Goal: Task Accomplishment & Management: Manage account settings

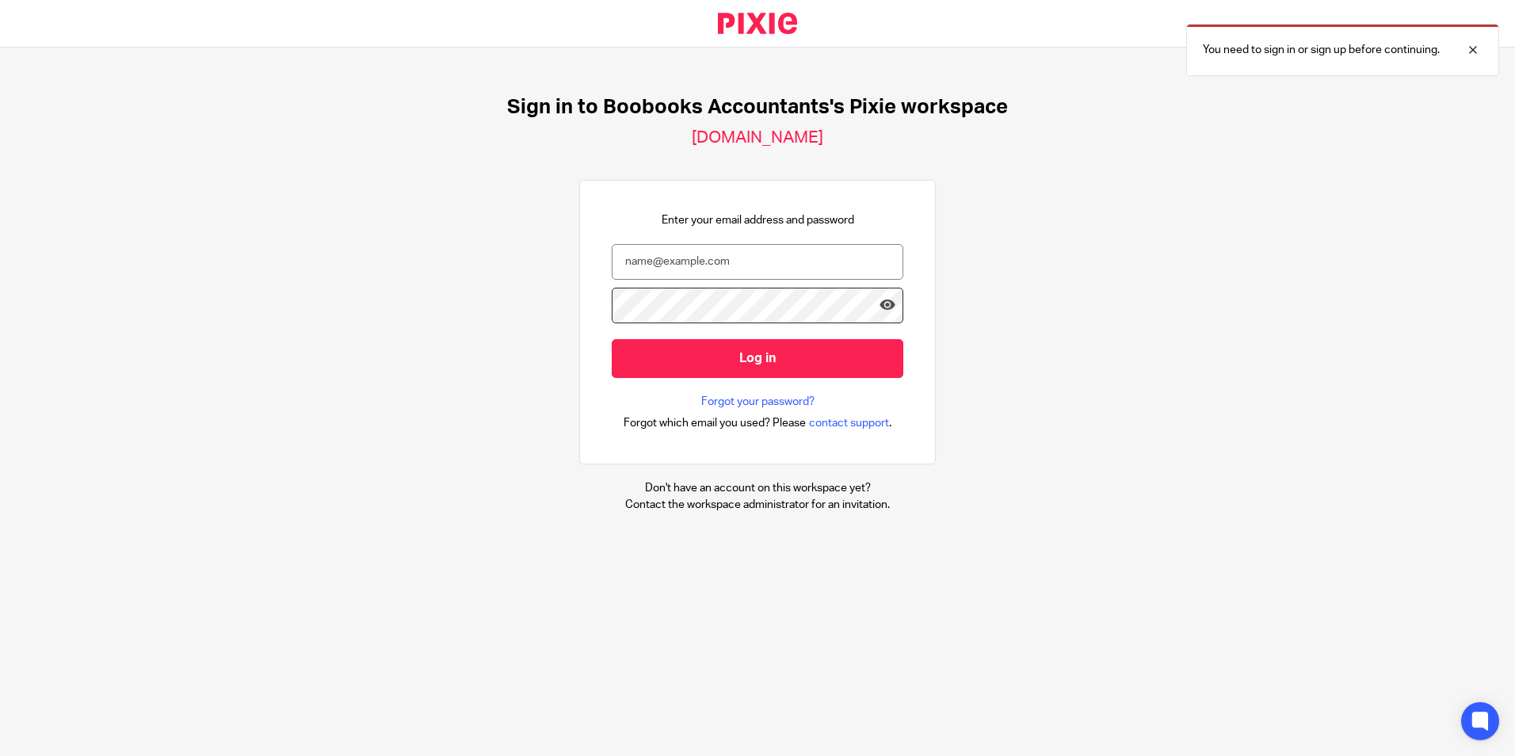
type input "[EMAIL_ADDRESS][DOMAIN_NAME]"
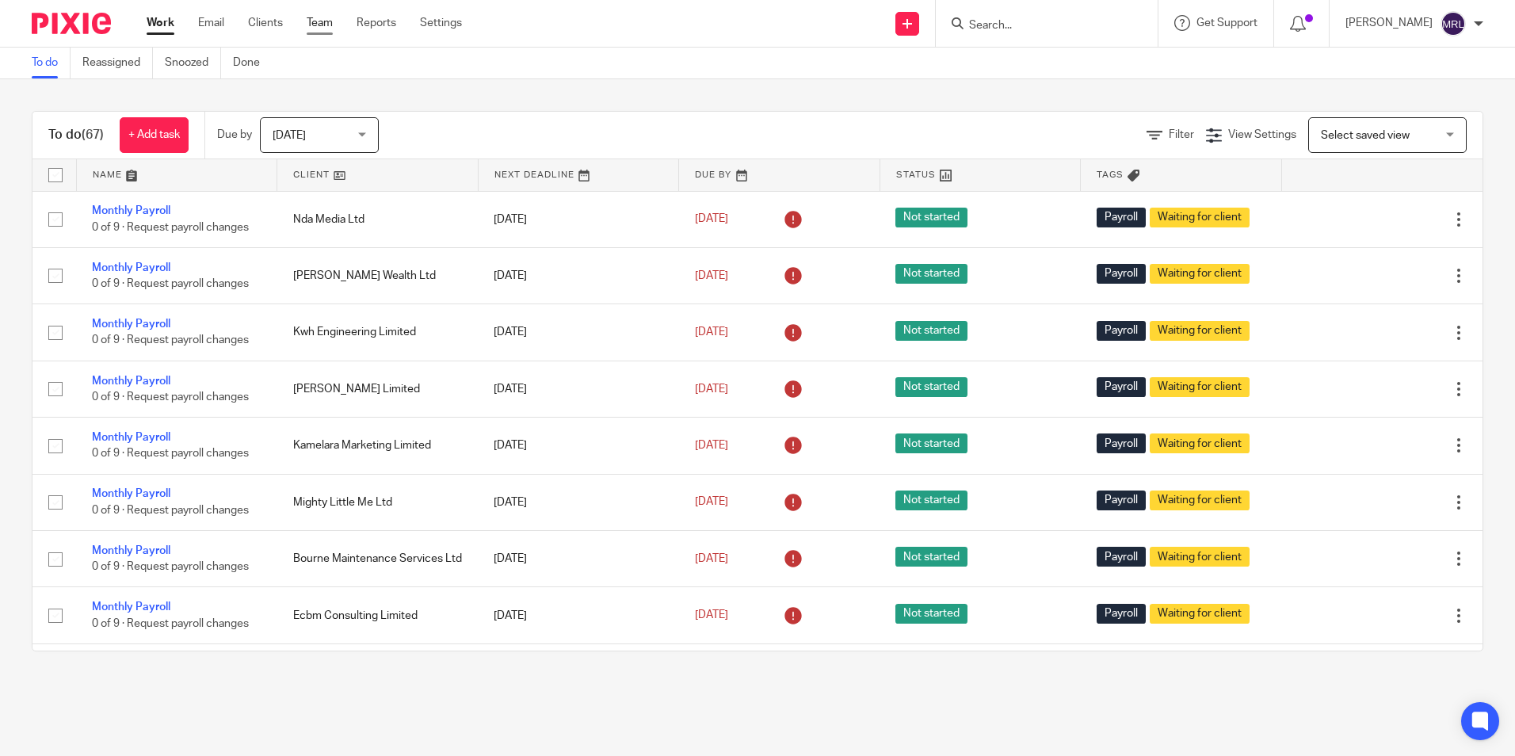
click at [319, 23] on link "Team" at bounding box center [320, 23] width 26 height 16
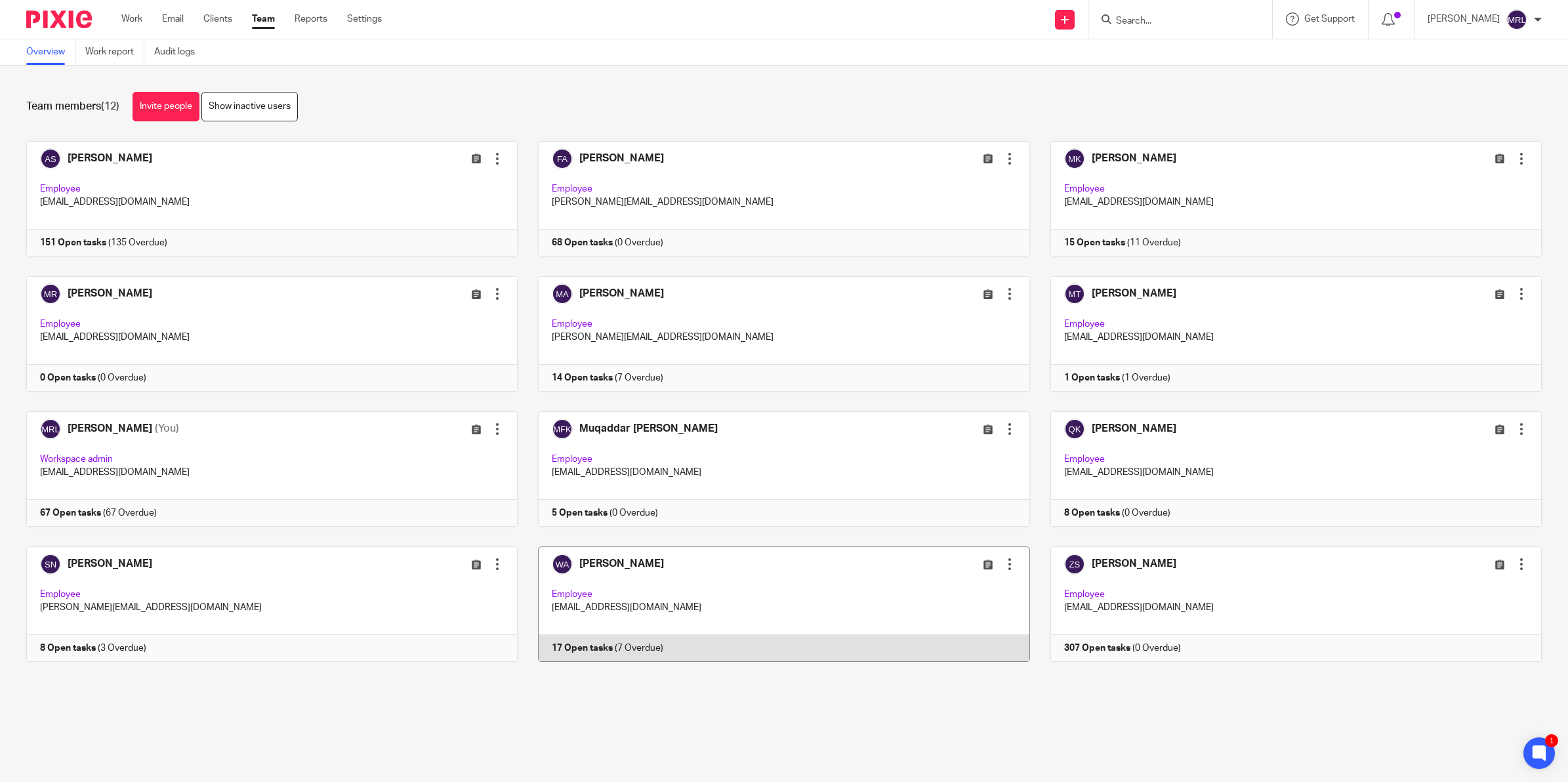
click at [674, 607] on link at bounding box center [773, 603] width 512 height 115
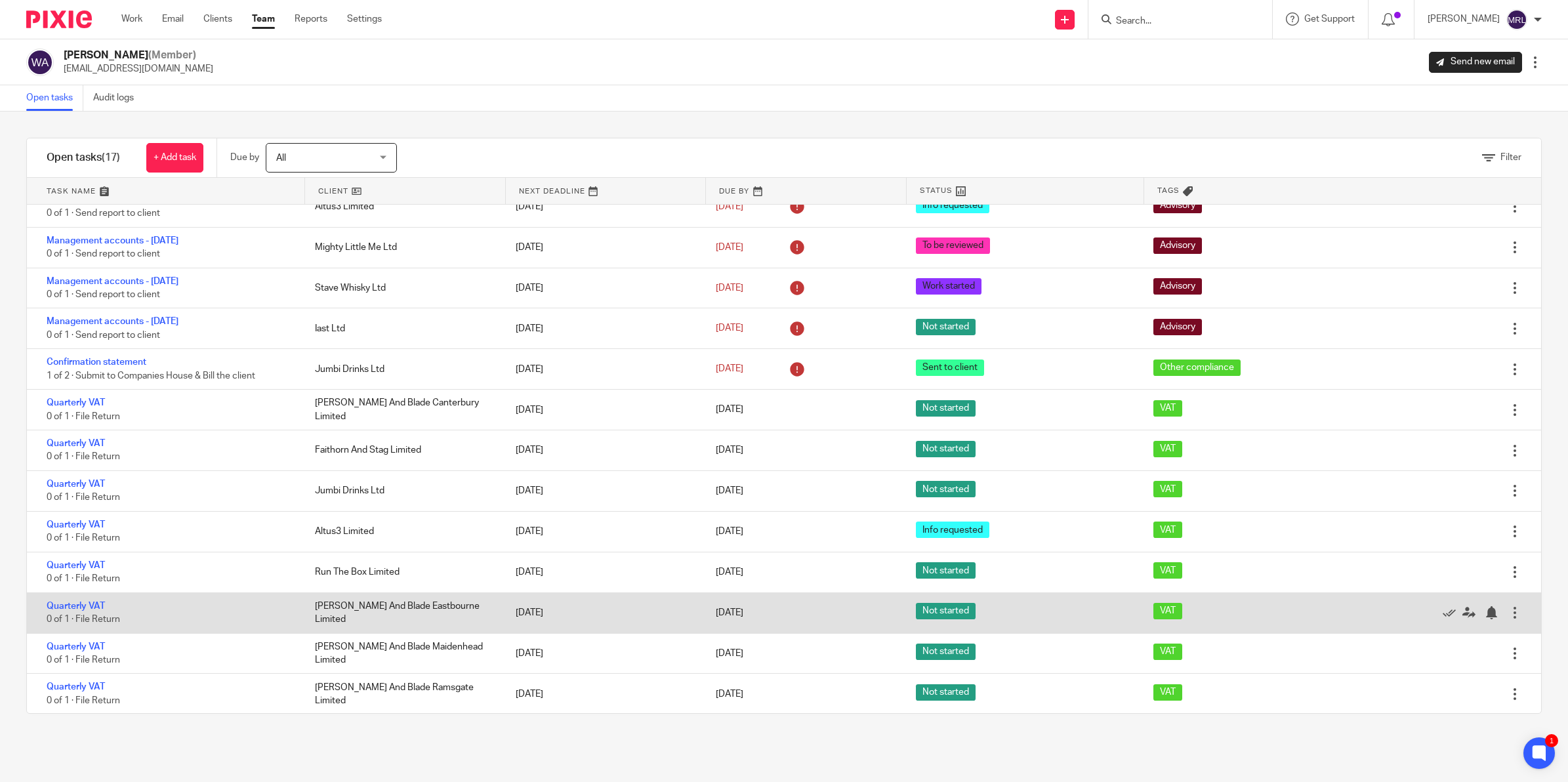
scroll to position [181, 0]
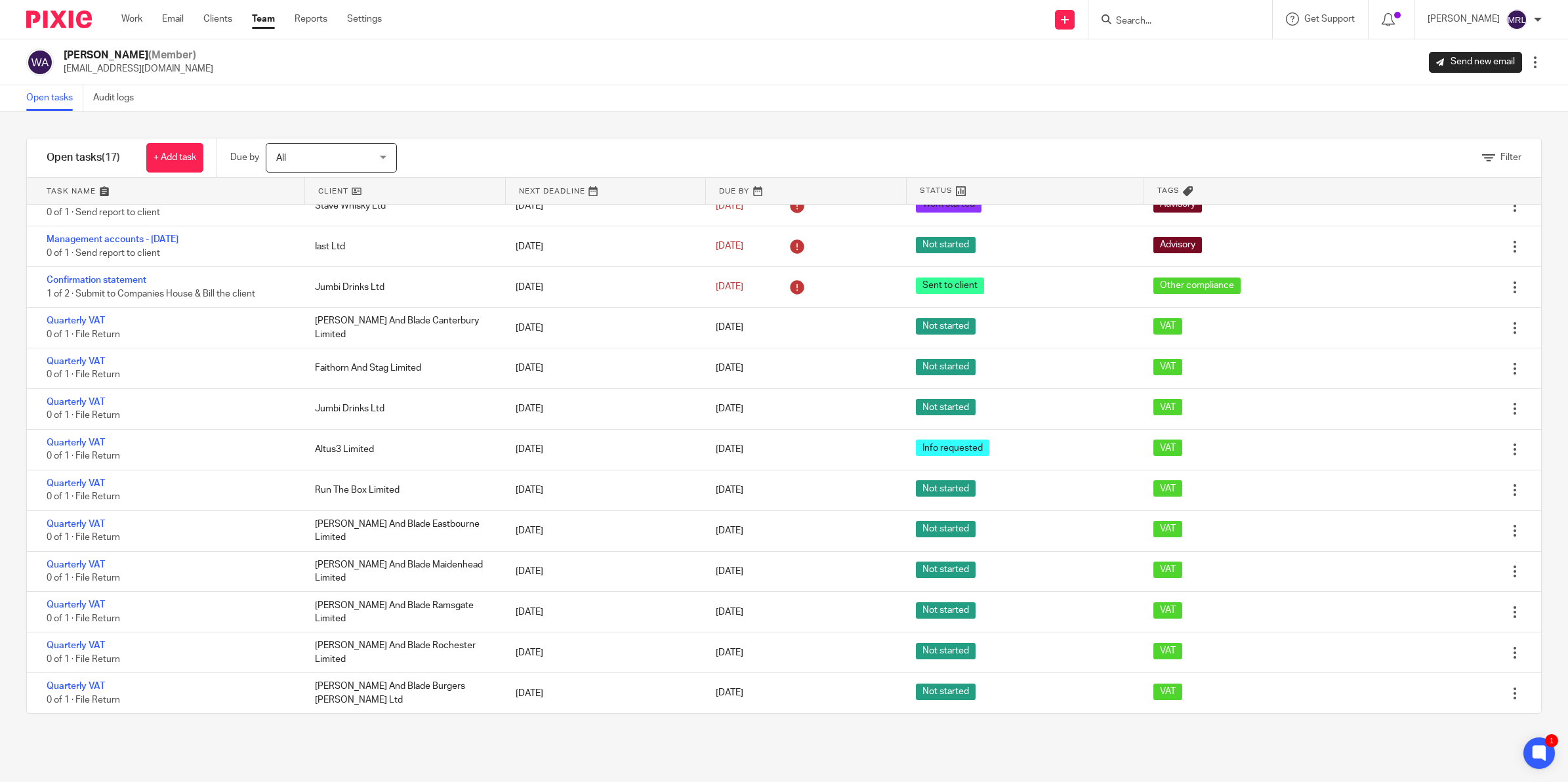
click at [272, 17] on link "Team" at bounding box center [263, 19] width 23 height 13
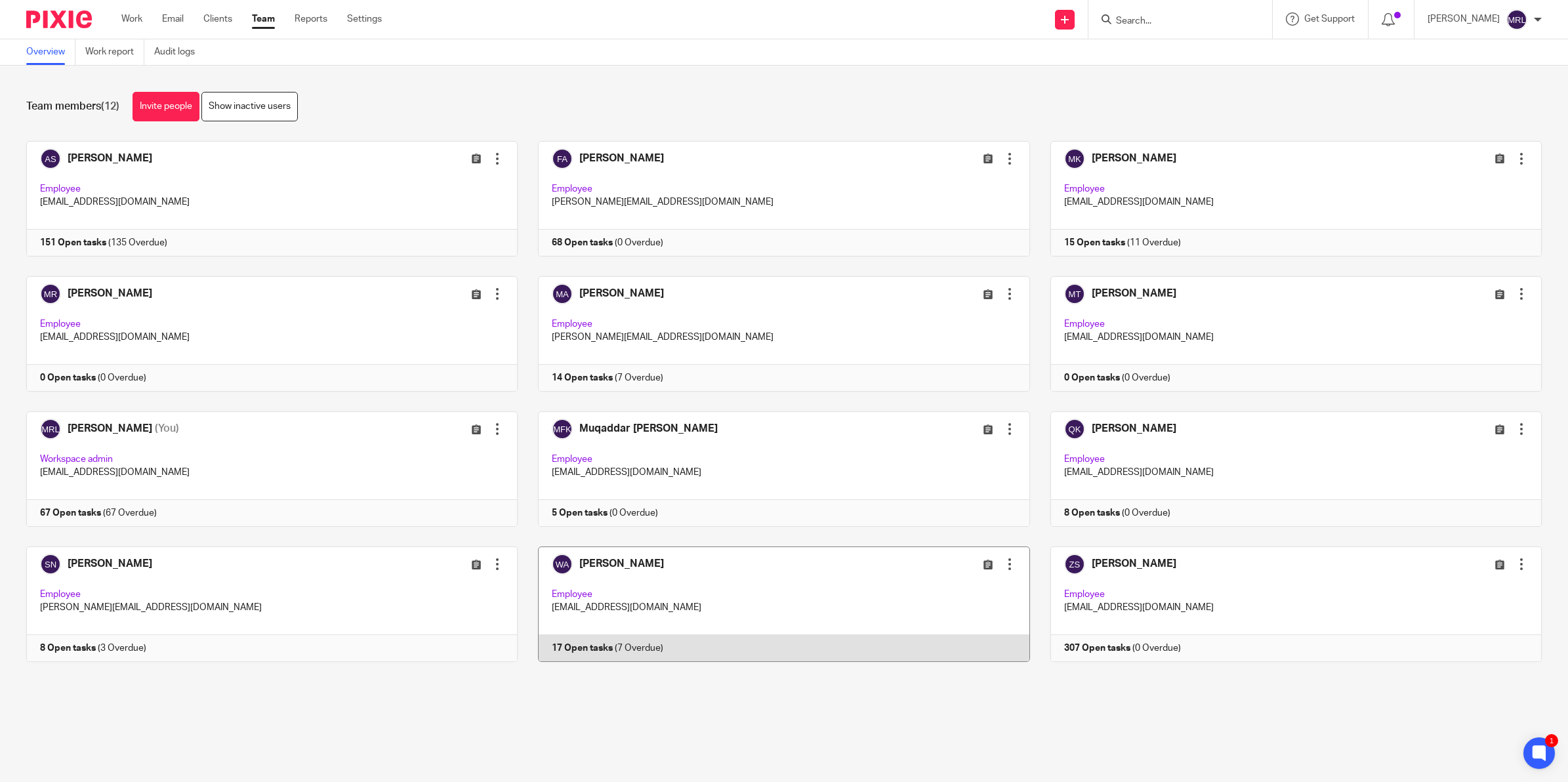
click at [1003, 563] on div at bounding box center [1010, 564] width 13 height 13
click at [954, 593] on span "Edit user" at bounding box center [951, 594] width 36 height 9
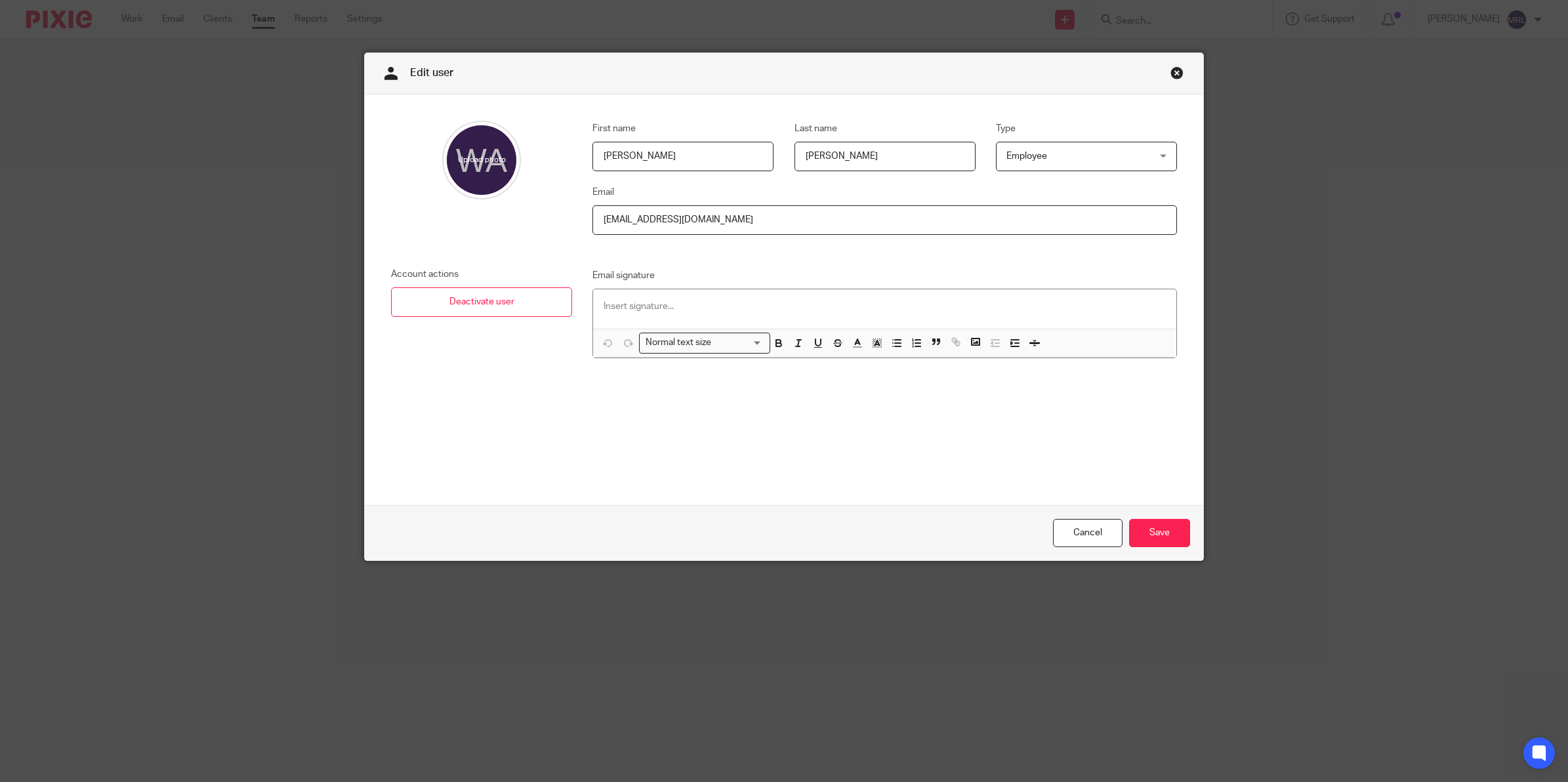
click at [1068, 155] on span "Employee" at bounding box center [1075, 156] width 136 height 27
click at [1046, 213] on span "Workspace admin" at bounding box center [1035, 211] width 73 height 9
click at [1152, 535] on input "Save" at bounding box center [1160, 533] width 61 height 28
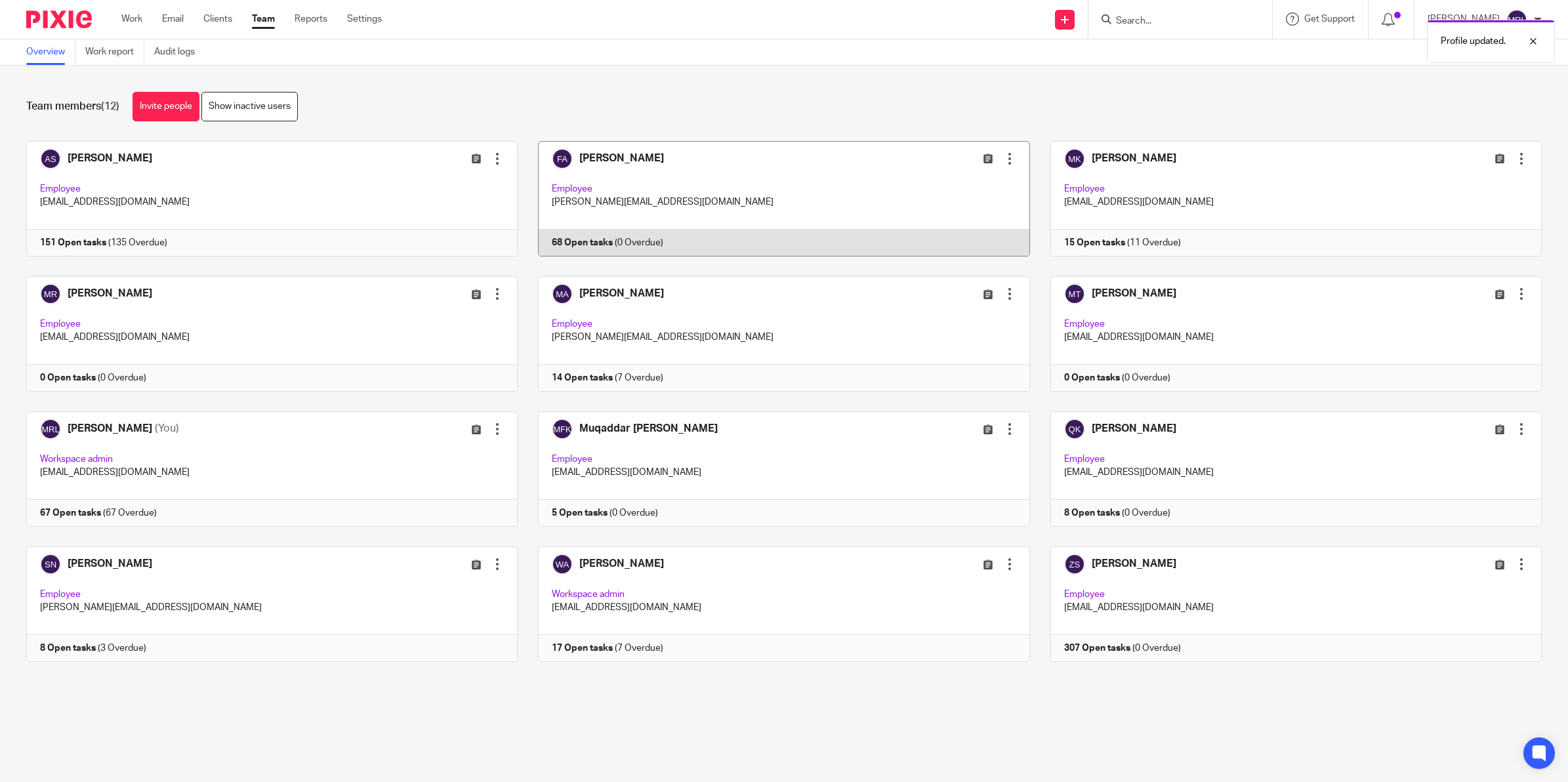
click at [1001, 156] on link at bounding box center [773, 198] width 512 height 115
click at [1003, 155] on div at bounding box center [1010, 159] width 13 height 13
click at [955, 187] on span "Edit user" at bounding box center [951, 187] width 36 height 9
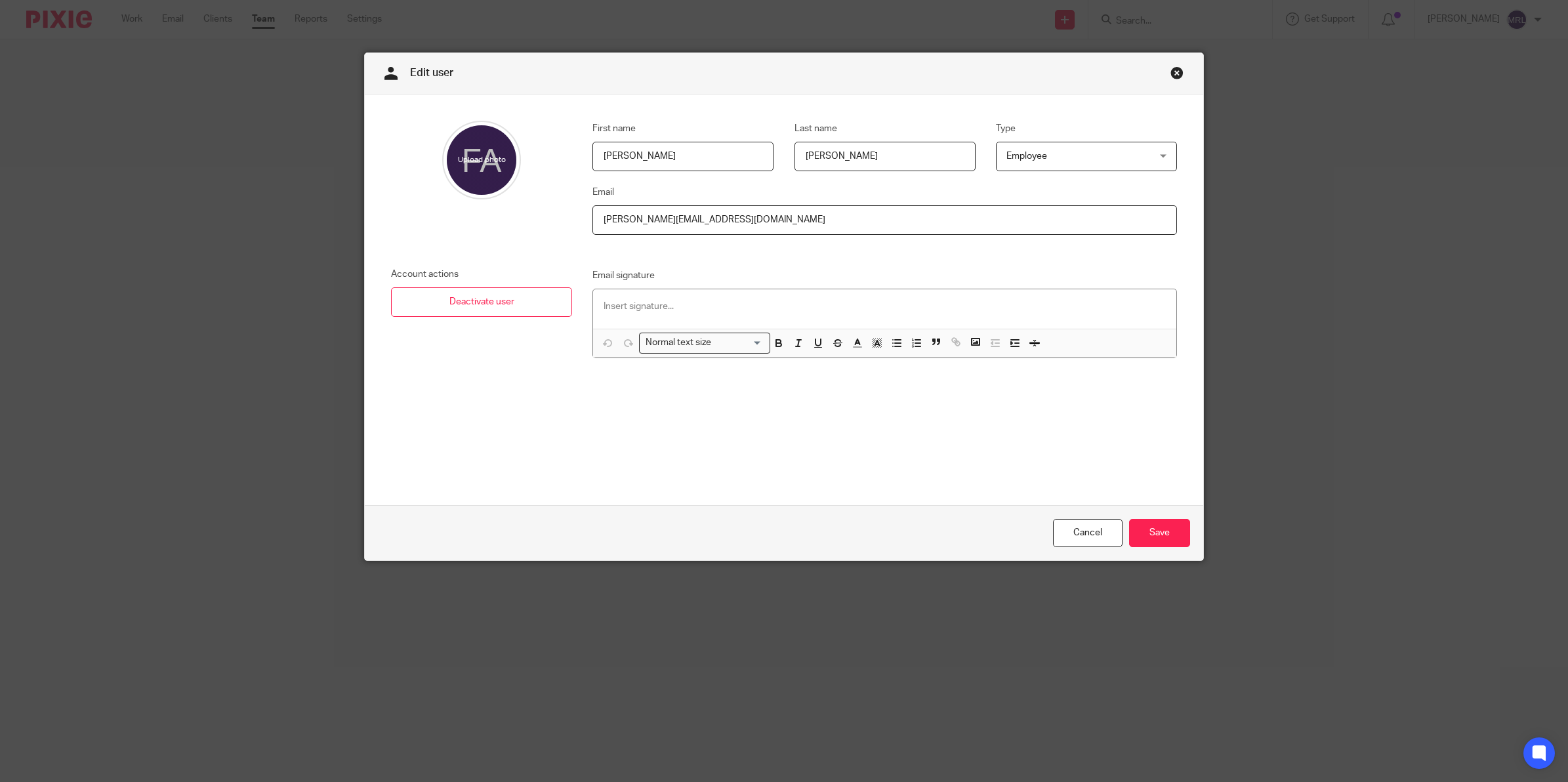
click at [1051, 161] on span "Employee" at bounding box center [1075, 156] width 136 height 27
click at [1041, 202] on li "Workspace admin" at bounding box center [1080, 211] width 180 height 26
click at [1160, 535] on input "Save" at bounding box center [1160, 533] width 61 height 28
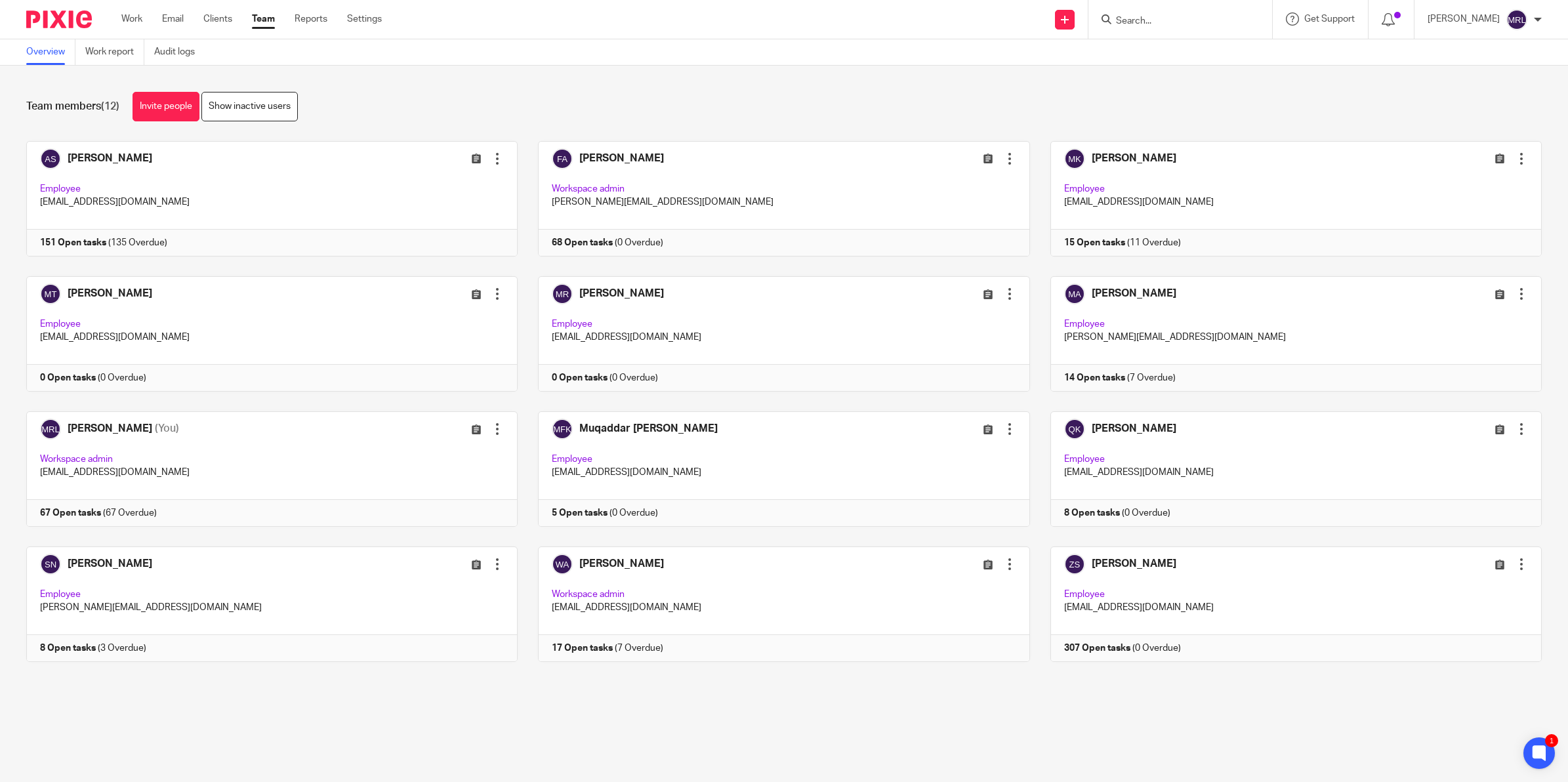
click at [1503, 24] on div "[PERSON_NAME]" at bounding box center [1485, 19] width 114 height 21
click at [1484, 95] on span "Logout" at bounding box center [1481, 90] width 30 height 9
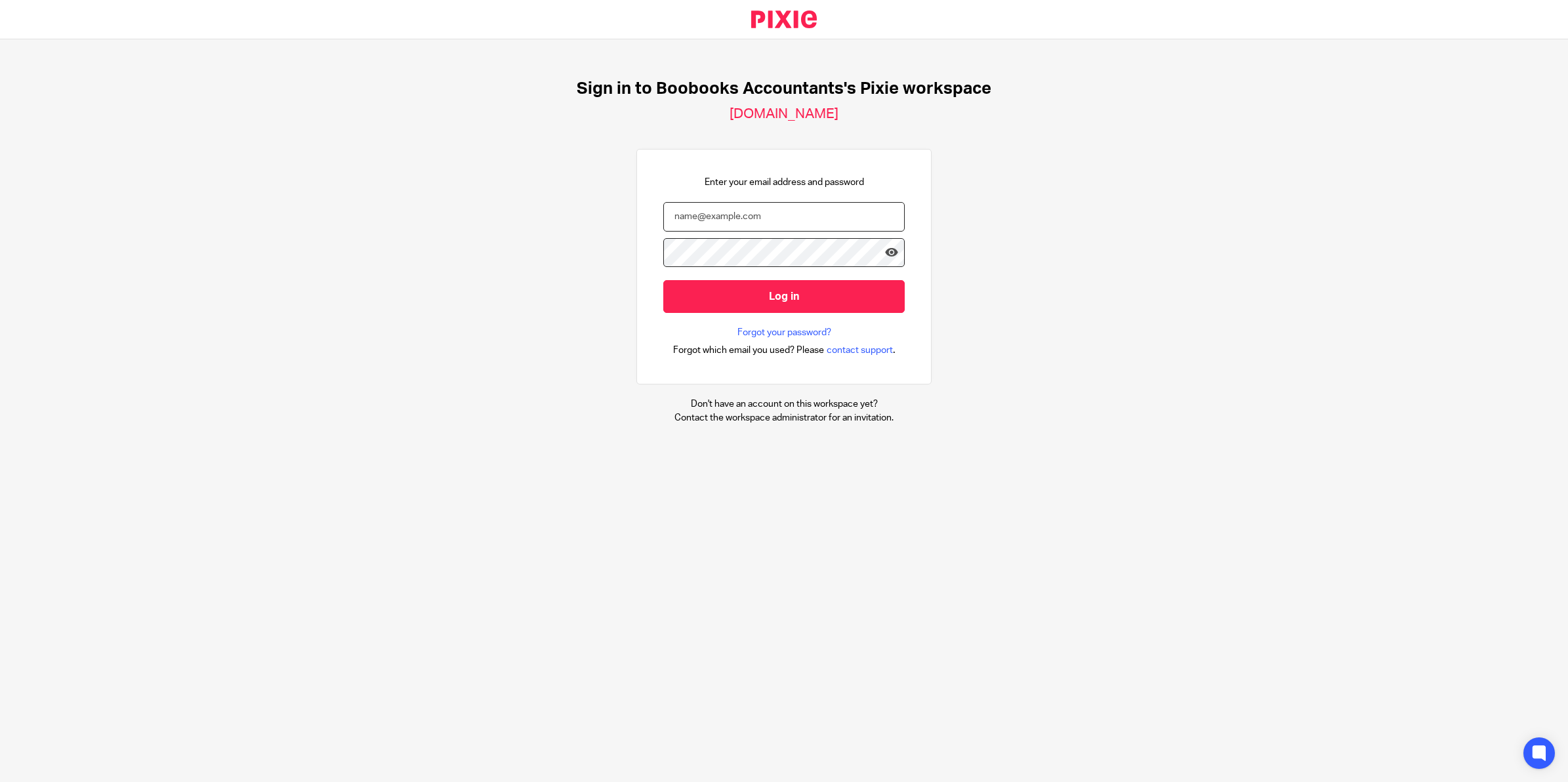
click at [759, 217] on input "email" at bounding box center [784, 217] width 242 height 30
type input "[EMAIL_ADDRESS][DOMAIN_NAME]"
